Goal: Find specific page/section: Find specific page/section

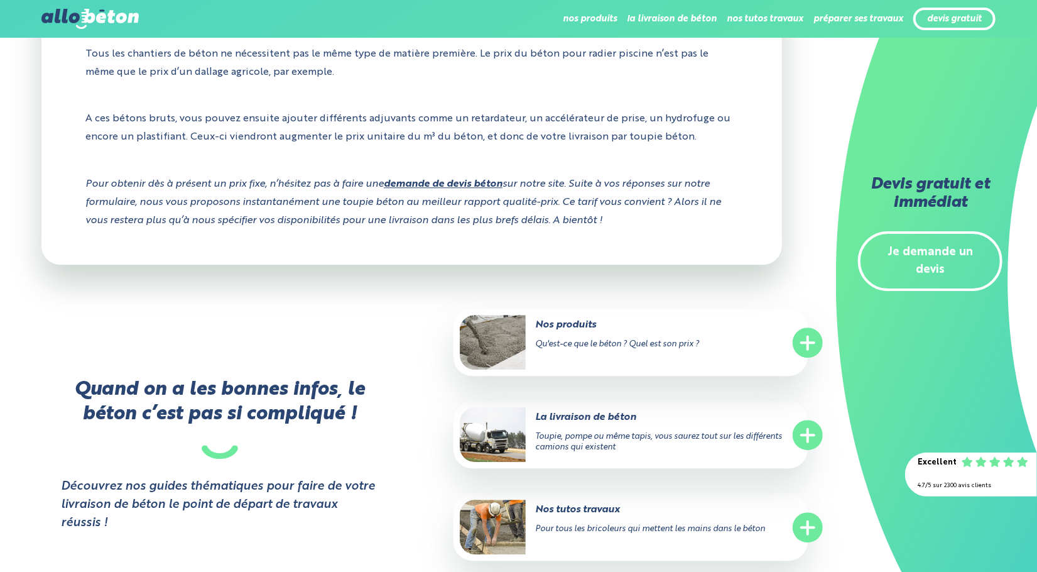
scroll to position [2073, 0]
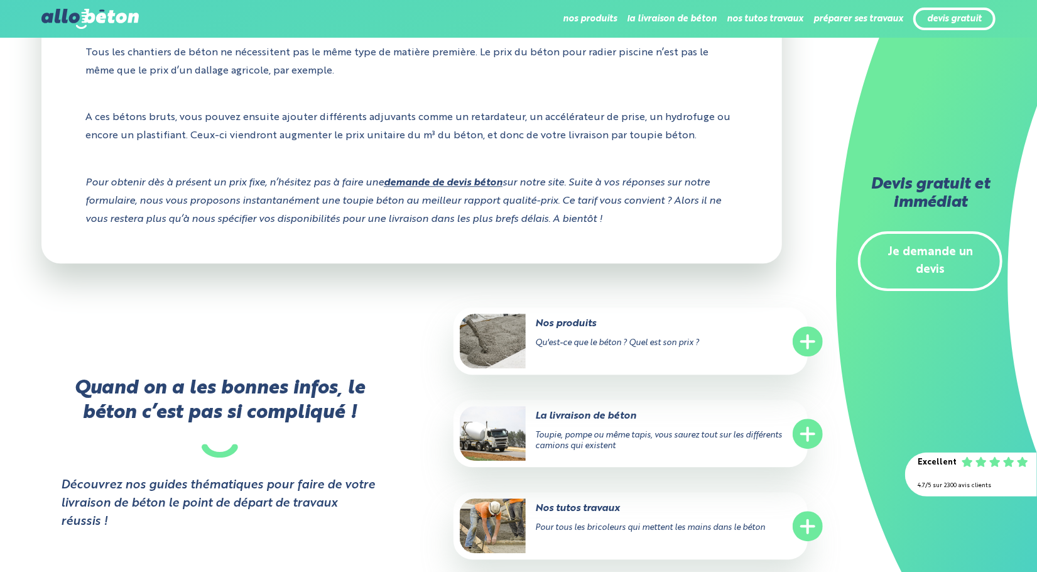
click at [803, 425] on circle at bounding box center [808, 433] width 30 height 30
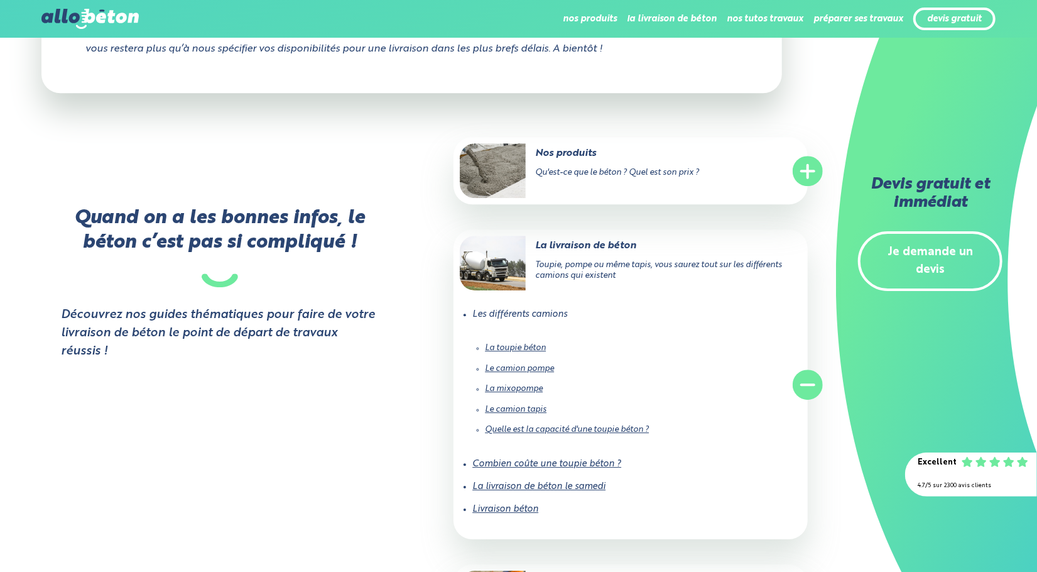
scroll to position [2261, 0]
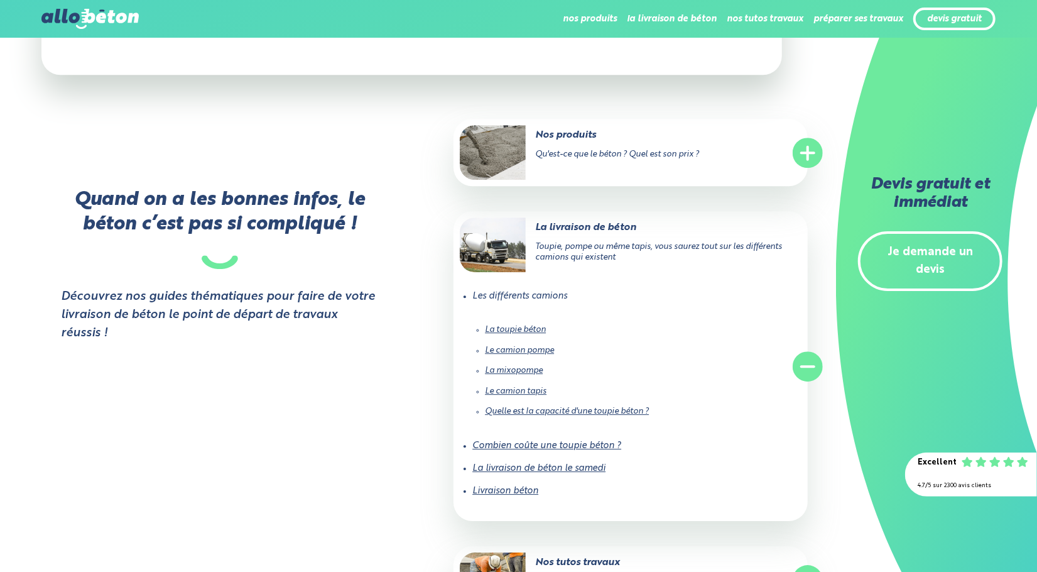
click at [508, 391] on link "Le camion tapis" at bounding box center [516, 391] width 62 height 8
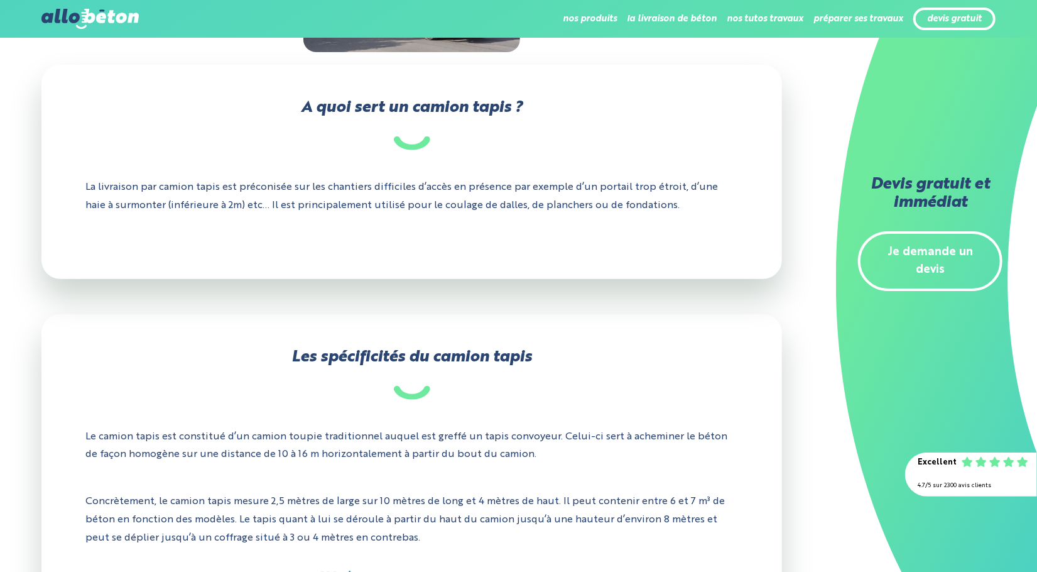
scroll to position [314, 0]
